Goal: Task Accomplishment & Management: Use online tool/utility

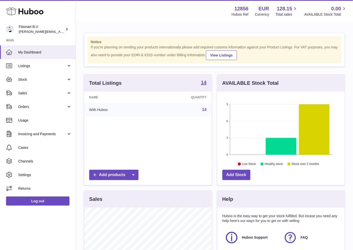
scroll to position [79, 128]
click at [39, 93] on span "Sales" at bounding box center [42, 93] width 48 height 5
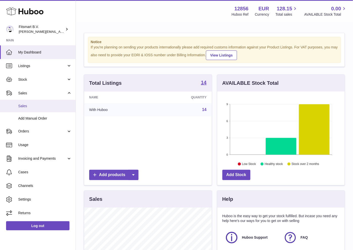
click at [39, 103] on link "Sales" at bounding box center [38, 106] width 76 height 12
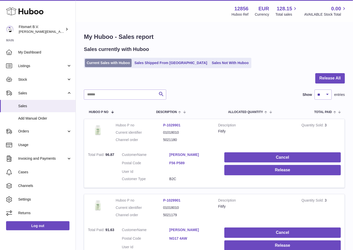
click at [113, 65] on link "Current Sales with Huboo" at bounding box center [108, 63] width 47 height 8
click at [330, 79] on button "Release All" at bounding box center [330, 78] width 30 height 10
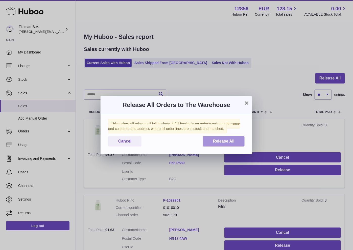
click at [218, 143] on span "Release All" at bounding box center [223, 141] width 21 height 4
